Goal: Navigation & Orientation: Find specific page/section

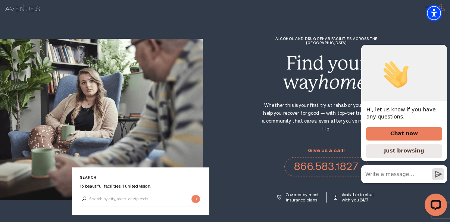
click at [26, 6] on img at bounding box center [22, 7] width 35 height 7
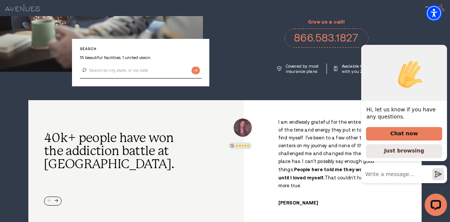
scroll to position [131, 0]
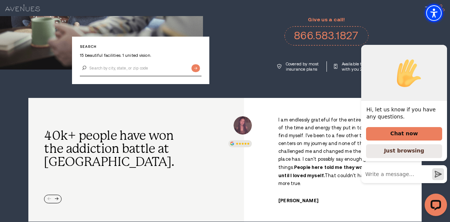
click at [425, 6] on img "Accessibility Menu" at bounding box center [434, 13] width 18 height 18
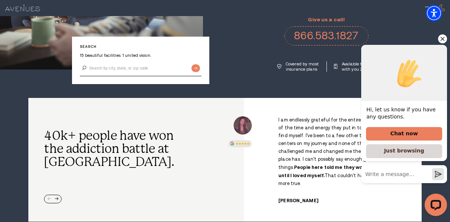
click at [411, 149] on button "Just browsing" at bounding box center [404, 151] width 76 height 14
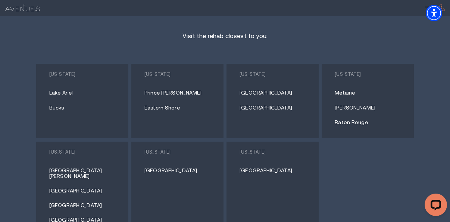
scroll to position [3151, 0]
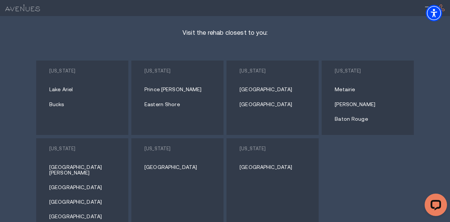
click at [145, 164] on link "[GEOGRAPHIC_DATA]" at bounding box center [179, 167] width 71 height 6
